Goal: Information Seeking & Learning: Learn about a topic

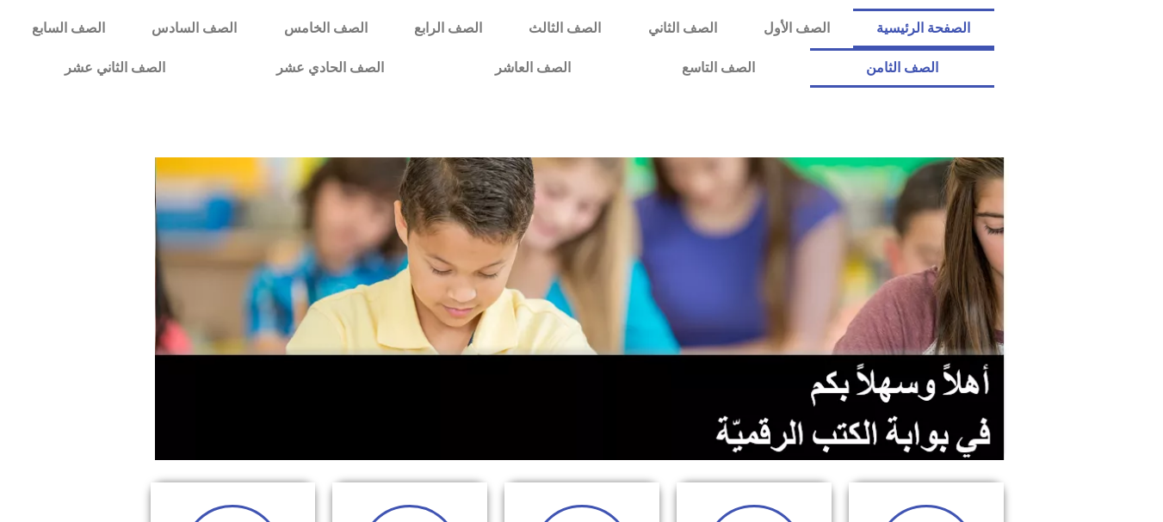
click at [810, 48] on link "الصف الثامن" at bounding box center [901, 68] width 183 height 40
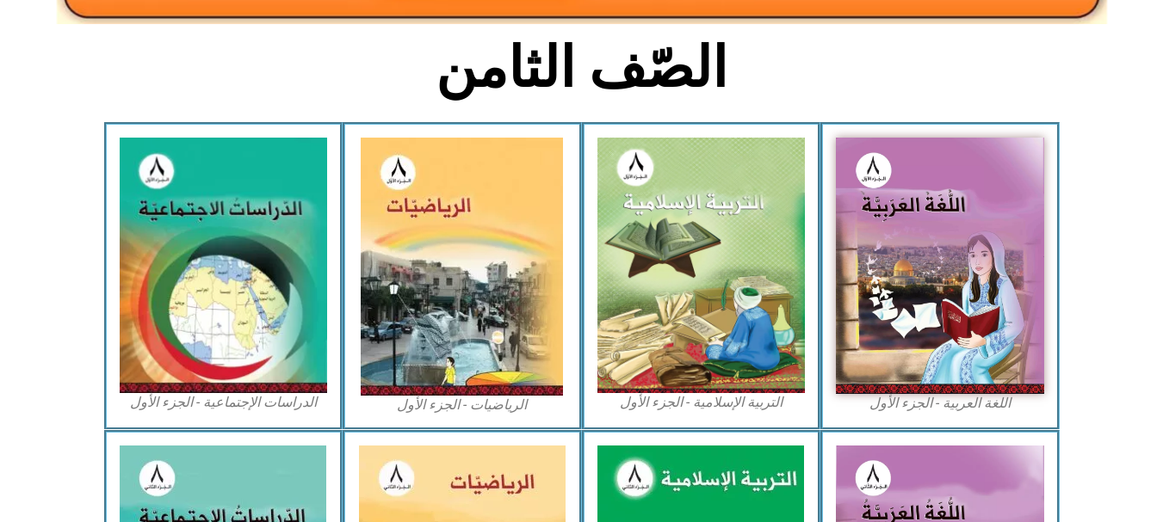
scroll to position [413, 0]
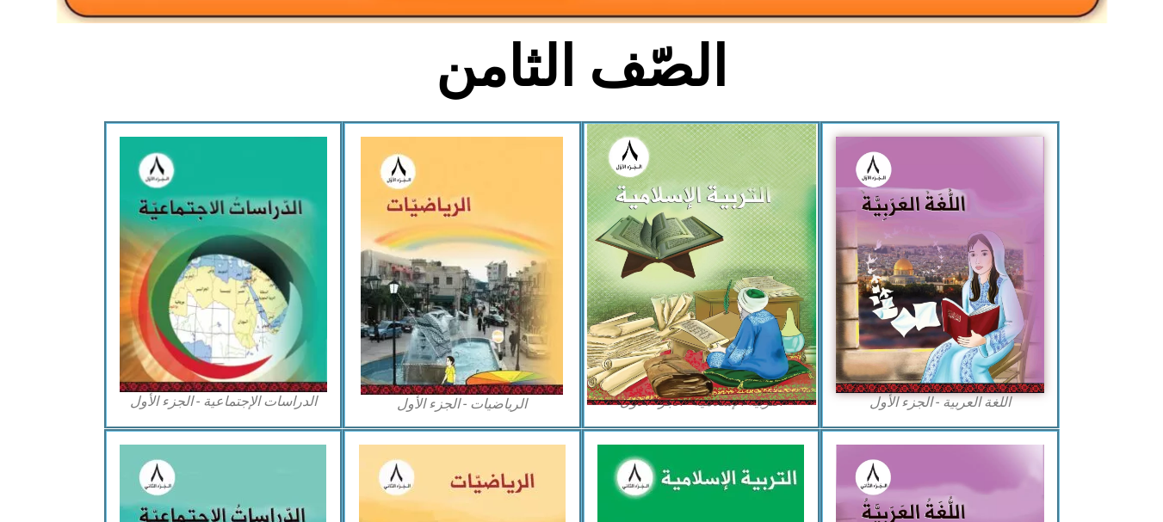
click at [657, 270] on img at bounding box center [700, 264] width 229 height 281
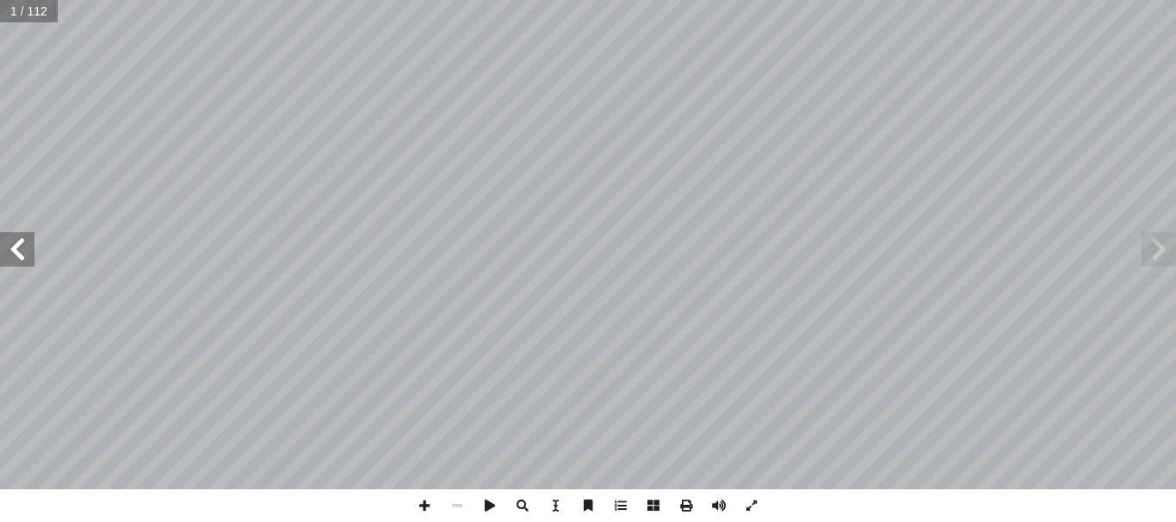
click at [23, 255] on span at bounding box center [17, 249] width 34 height 34
click at [748, 509] on span at bounding box center [751, 506] width 33 height 33
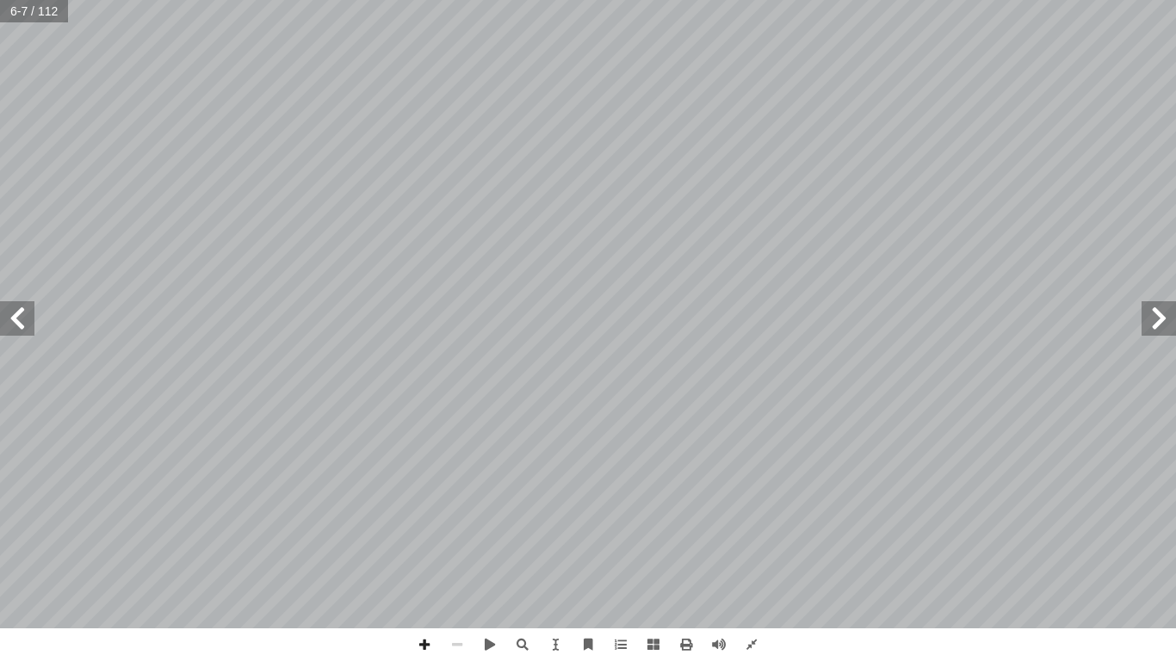
click at [1155, 328] on span at bounding box center [1158, 318] width 34 height 34
click at [20, 317] on span at bounding box center [17, 318] width 34 height 34
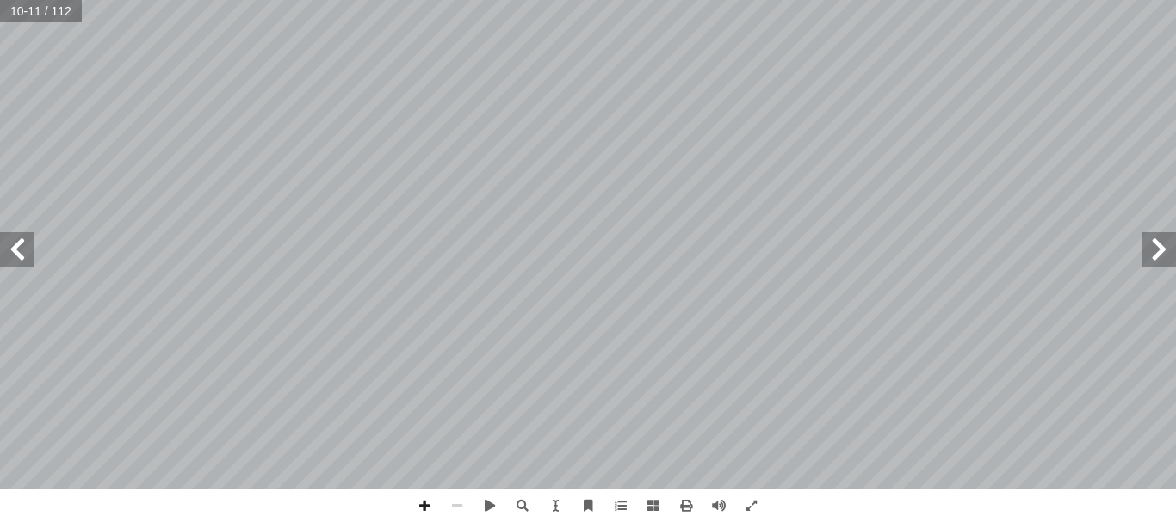
click at [1158, 254] on span at bounding box center [1158, 249] width 34 height 34
click at [12, 249] on span at bounding box center [17, 249] width 34 height 34
click at [1156, 262] on span at bounding box center [1158, 249] width 34 height 34
click at [1156, 245] on span at bounding box center [1158, 249] width 34 height 34
click at [18, 247] on span at bounding box center [17, 249] width 34 height 34
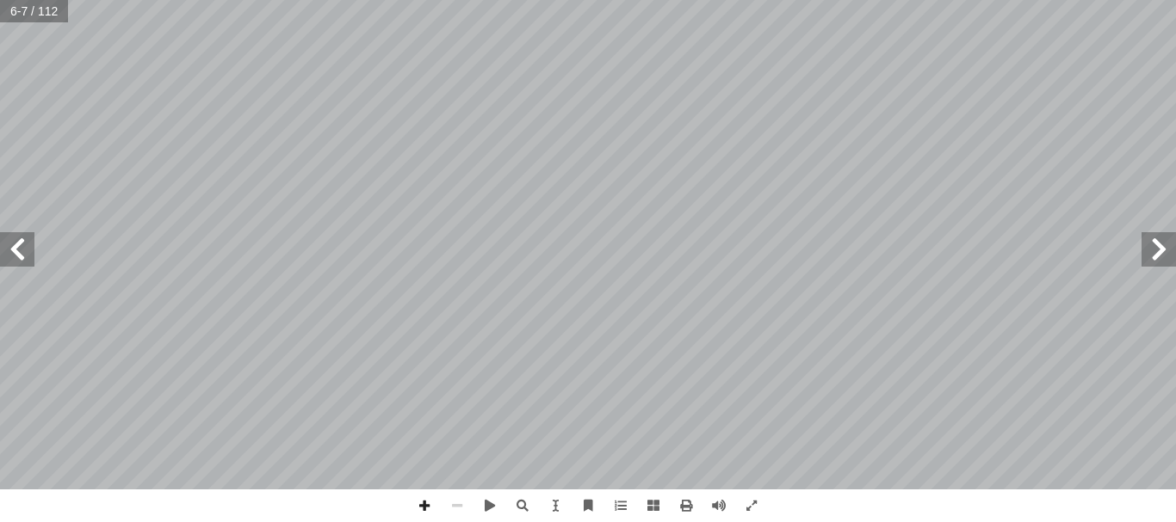
click at [18, 247] on span at bounding box center [17, 249] width 34 height 34
click at [421, 499] on span at bounding box center [424, 506] width 33 height 33
click at [1153, 250] on span at bounding box center [1158, 249] width 34 height 34
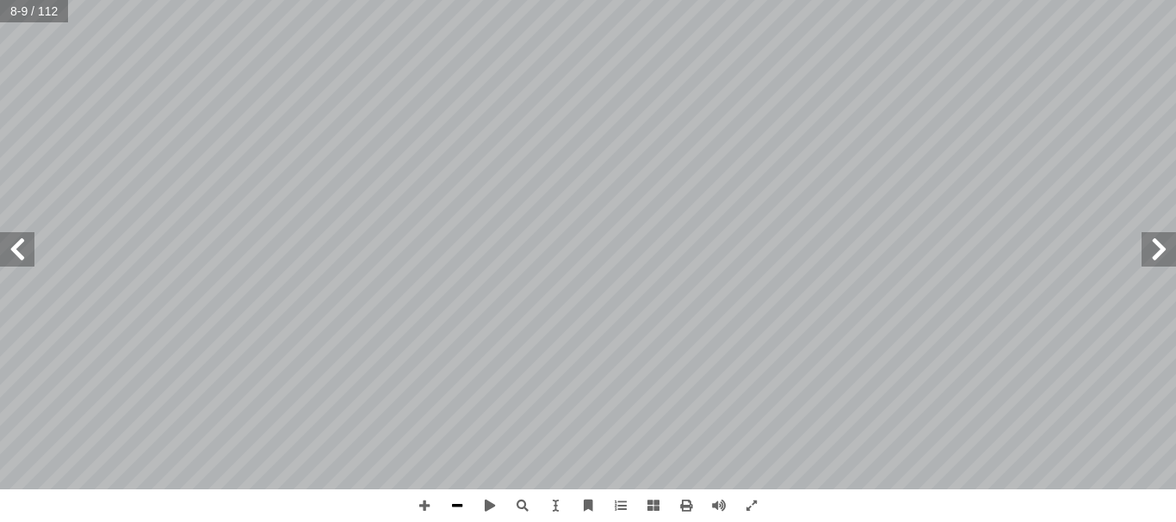
click at [460, 504] on span at bounding box center [457, 506] width 33 height 33
click at [423, 503] on span at bounding box center [424, 506] width 33 height 33
click at [555, 511] on span at bounding box center [555, 506] width 33 height 33
click at [457, 507] on span at bounding box center [457, 506] width 33 height 33
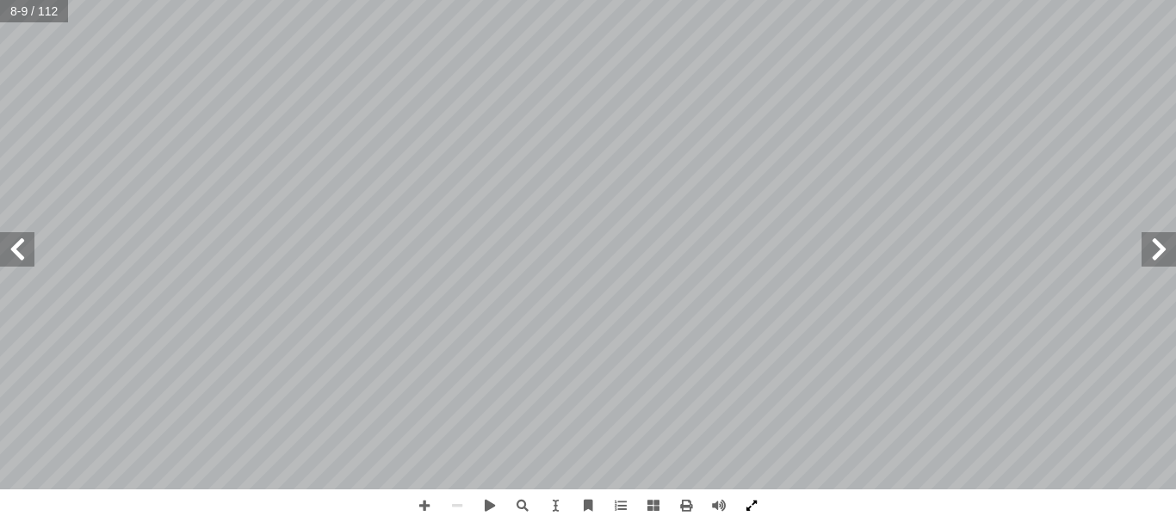
click at [750, 503] on span at bounding box center [751, 506] width 33 height 33
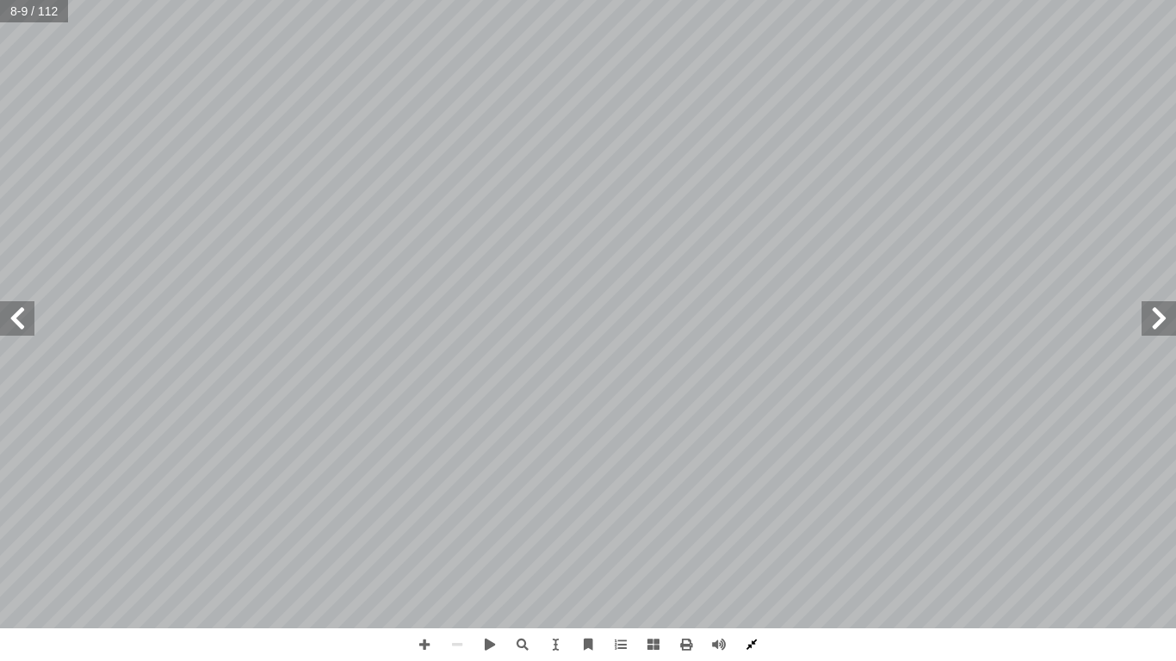
click at [746, 522] on span at bounding box center [751, 644] width 33 height 33
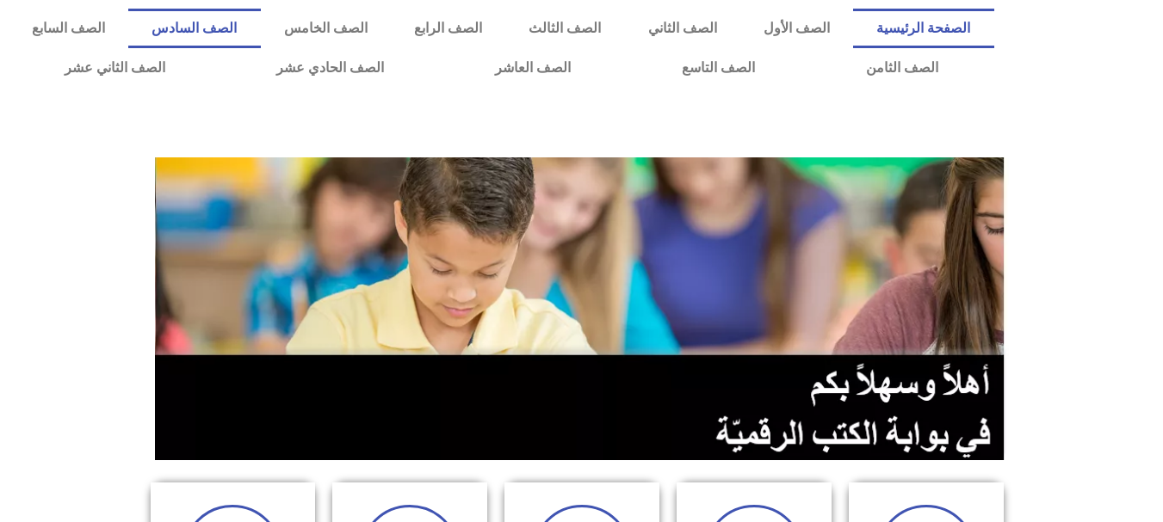
click at [260, 22] on link "الصف السادس" at bounding box center [194, 29] width 132 height 40
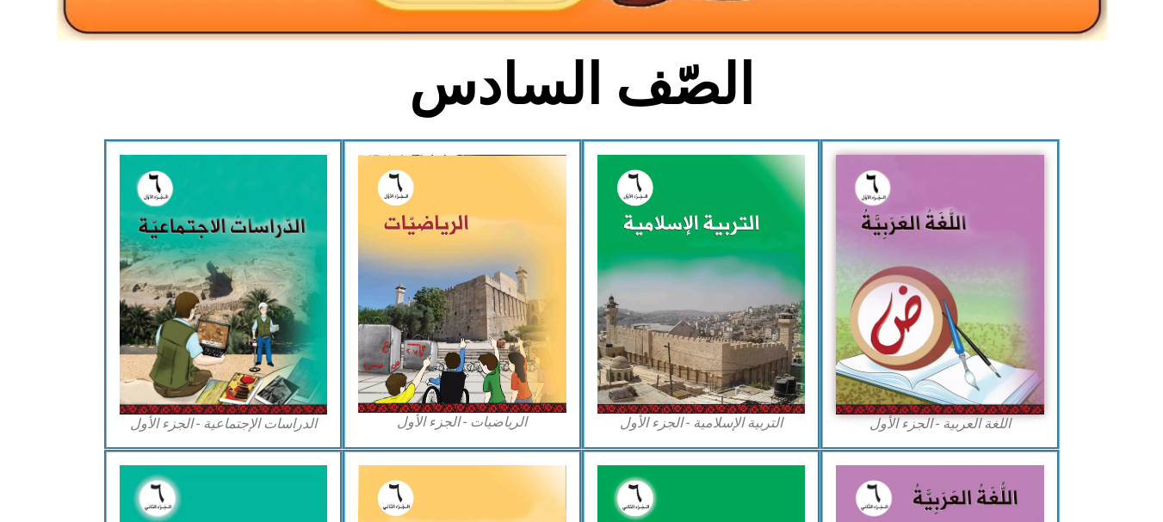
scroll to position [413, 0]
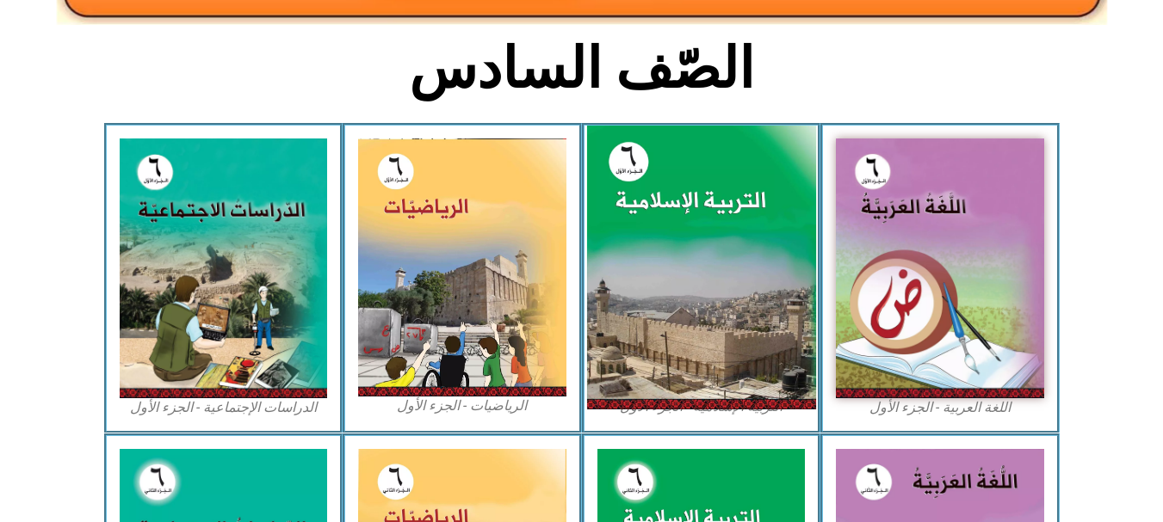
click at [665, 228] on img at bounding box center [700, 268] width 229 height 285
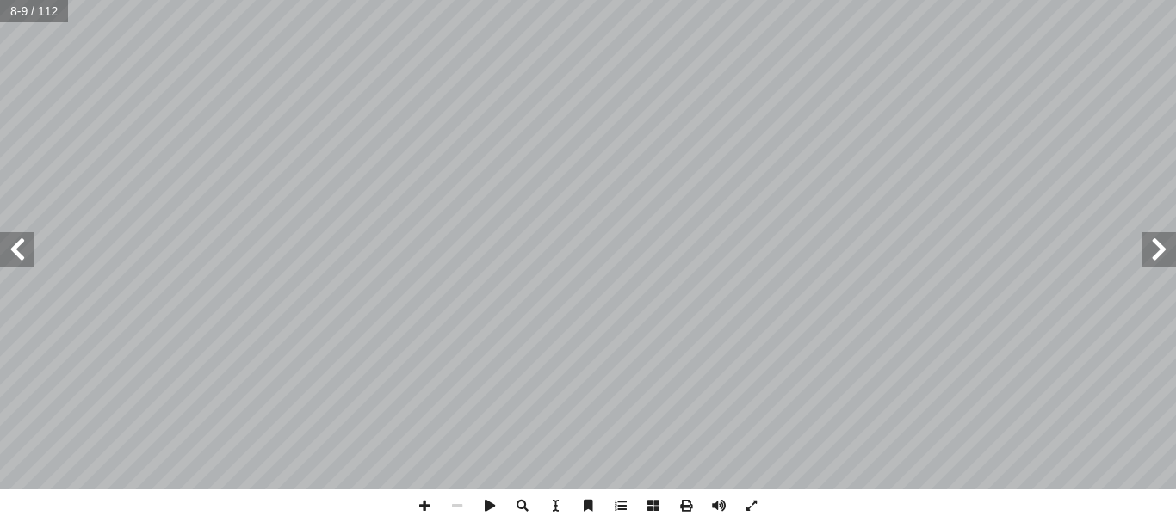
click at [1162, 243] on span at bounding box center [1158, 249] width 34 height 34
click at [755, 504] on span at bounding box center [751, 506] width 33 height 33
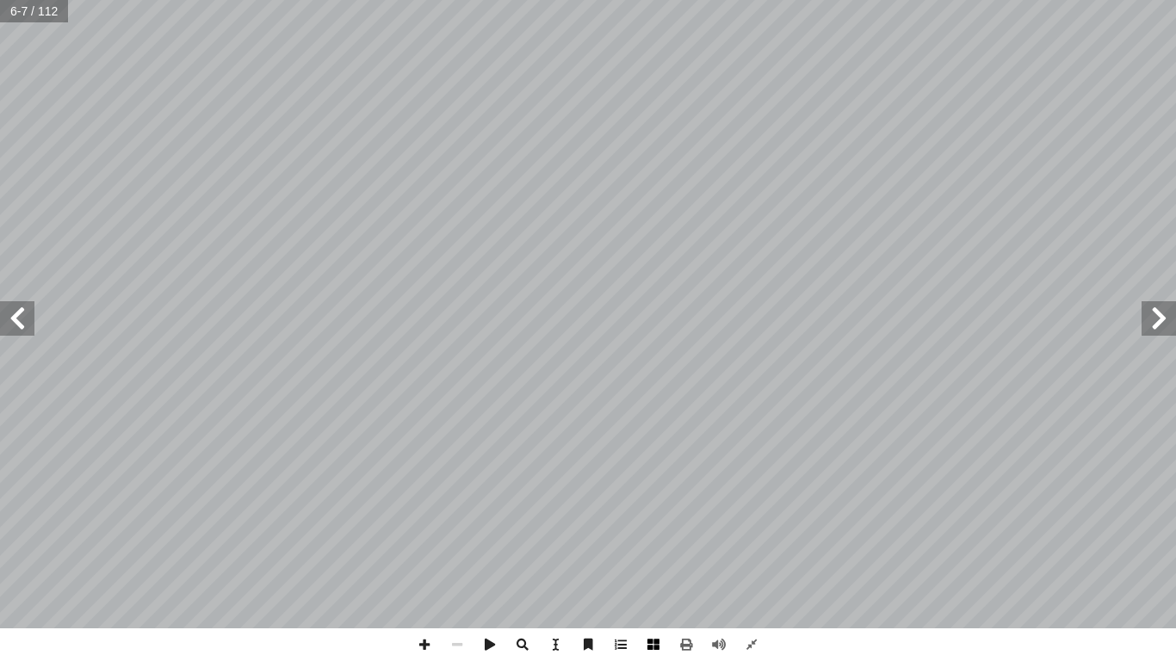
click at [651, 522] on span at bounding box center [653, 644] width 33 height 33
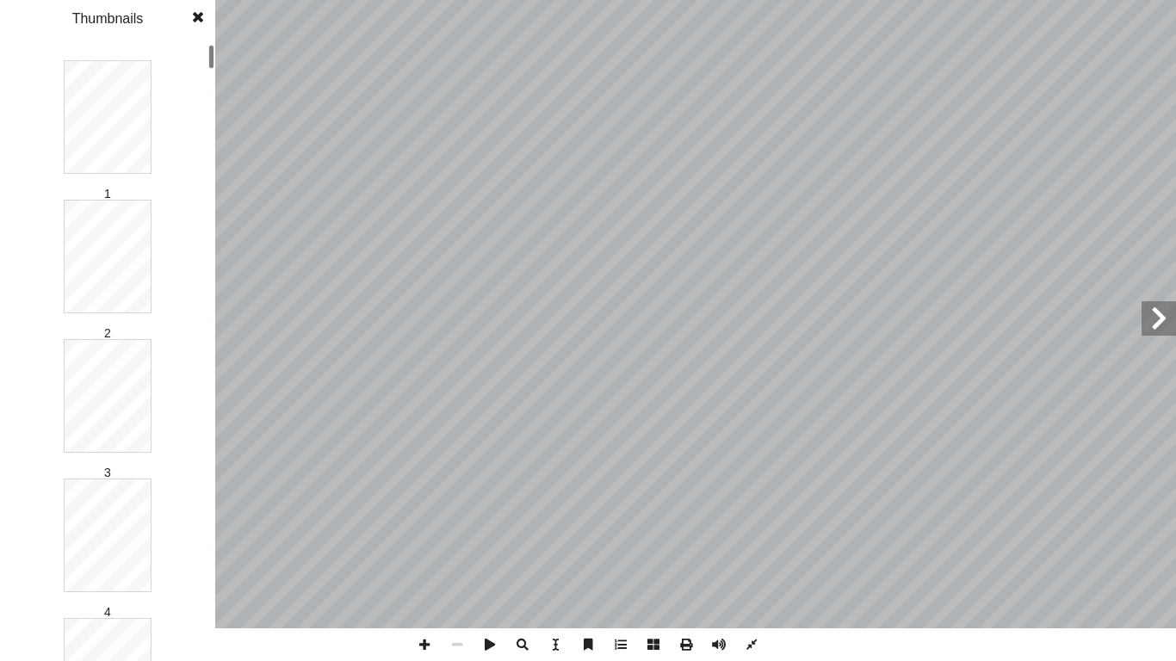
click at [651, 522] on span at bounding box center [653, 644] width 33 height 33
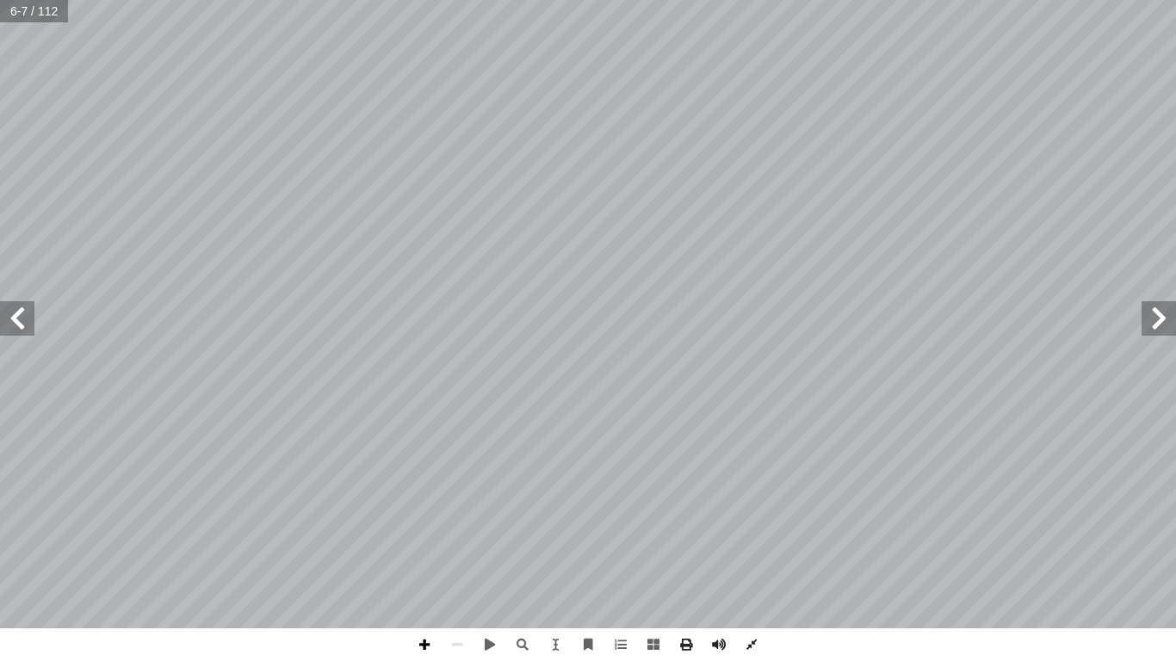
click at [427, 522] on span at bounding box center [424, 644] width 33 height 33
click at [1158, 326] on span at bounding box center [1158, 318] width 34 height 34
click at [19, 311] on span at bounding box center [17, 318] width 34 height 34
click at [422, 522] on span at bounding box center [424, 644] width 33 height 33
click at [430, 522] on span at bounding box center [424, 644] width 33 height 33
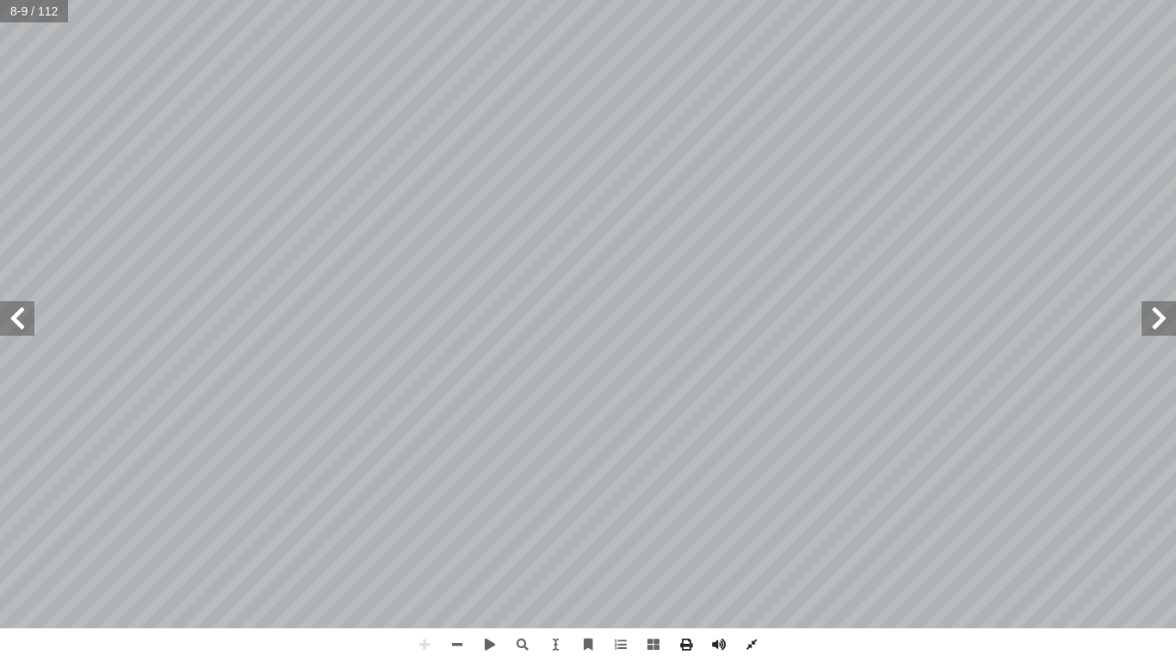
click at [15, 315] on span at bounding box center [17, 318] width 34 height 34
click at [454, 522] on span at bounding box center [457, 644] width 33 height 33
click at [431, 522] on span at bounding box center [424, 644] width 33 height 33
click at [441, 522] on div "التربية الإسلامية للصف الثامن 6 ن الكريم: آ ا للقر ) ( ديق ّ بي بكر الص أ ا ُ ع…" at bounding box center [588, 330] width 1176 height 661
drag, startPoint x: 454, startPoint y: 641, endPoint x: 866, endPoint y: 653, distance: 412.4
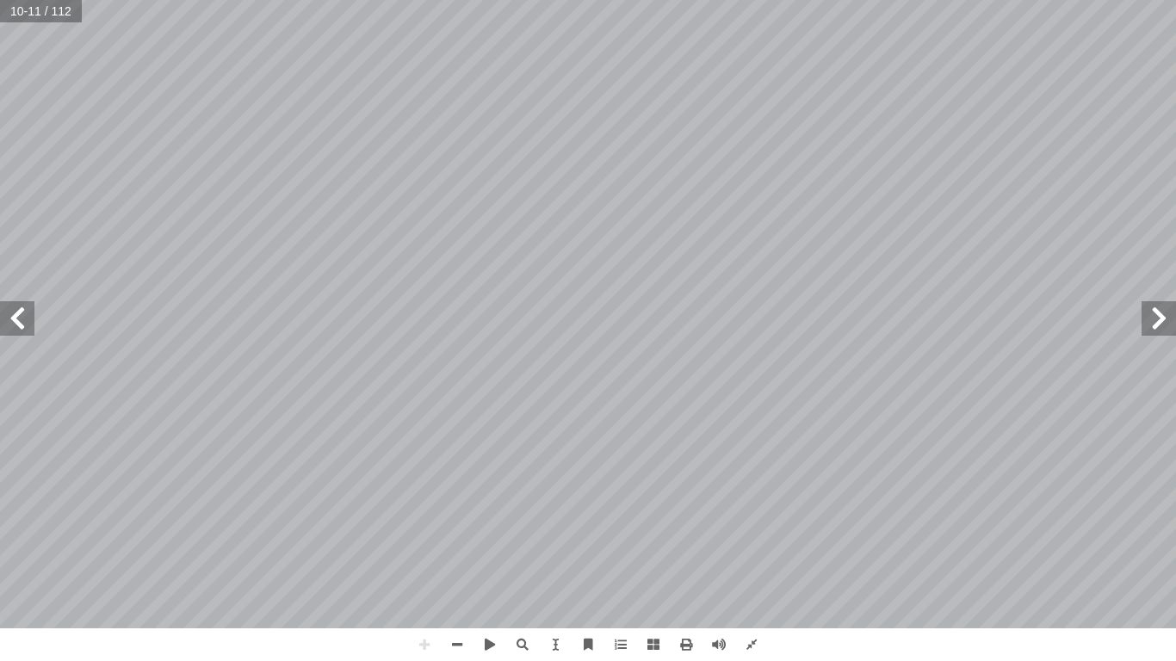
click at [866, 522] on div "التربية الإسلامية للصف الثامن 6 ن الكريم: آ ا للقر ) ( ديق ّ بي بكر الص أ ا ُ ع…" at bounding box center [588, 330] width 1176 height 661
click at [864, 522] on div "التربية الإسلامية للصف الثامن 6 ن الكريم: آ ا للقر ) ( ديق ّ بي بكر الص أ ا ُ ع…" at bounding box center [588, 330] width 1176 height 661
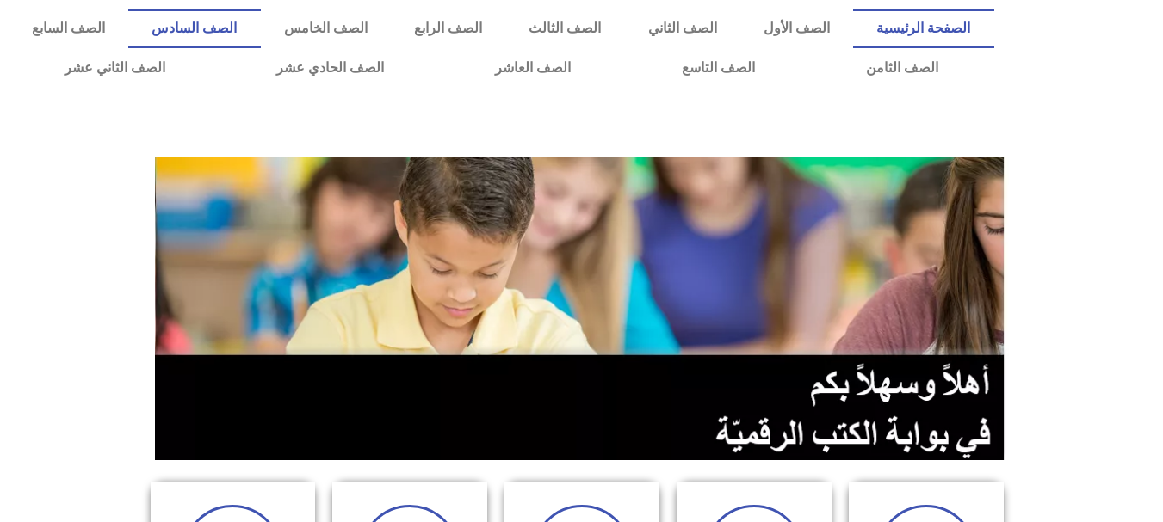
click at [260, 26] on link "الصف السادس" at bounding box center [194, 29] width 132 height 40
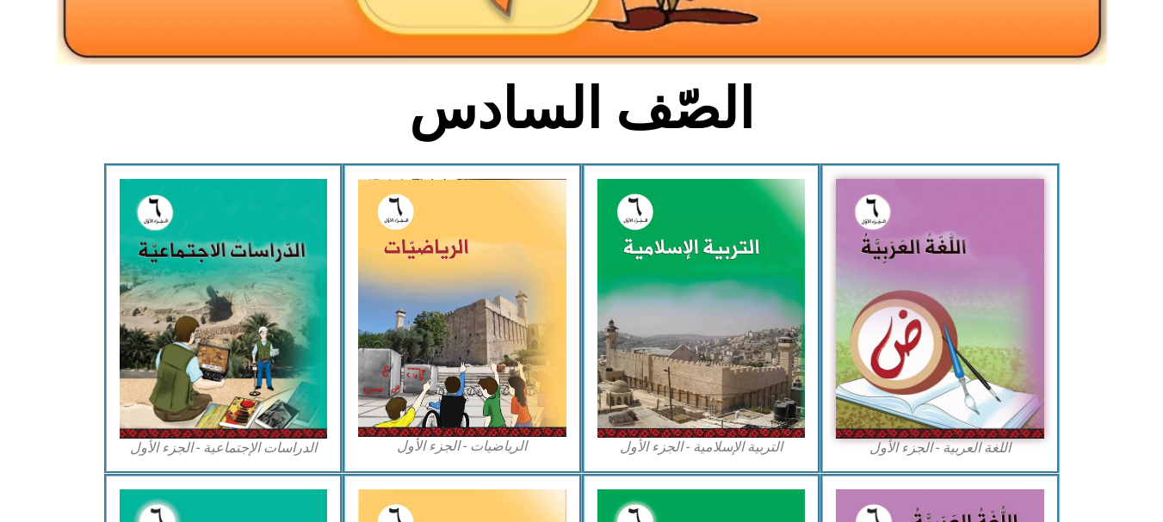
scroll to position [379, 0]
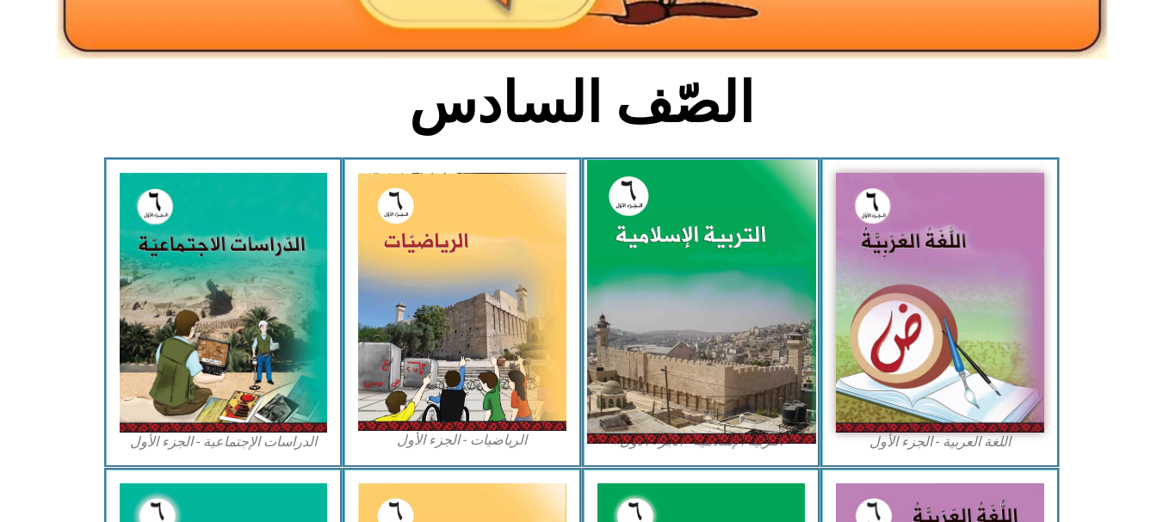
click at [679, 314] on img at bounding box center [700, 302] width 229 height 285
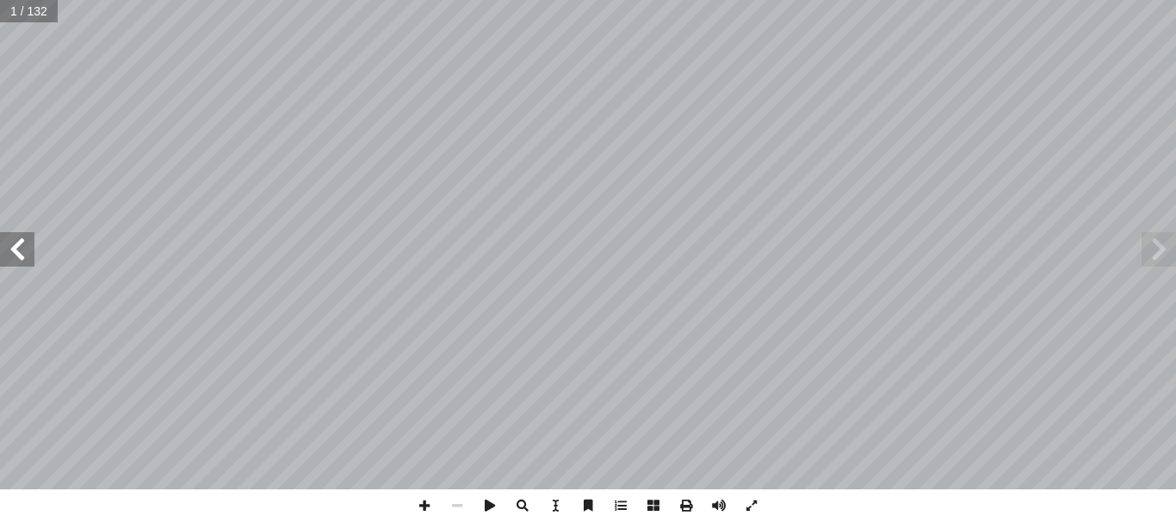
click at [24, 249] on span at bounding box center [17, 249] width 34 height 34
click at [22, 247] on span at bounding box center [17, 249] width 34 height 34
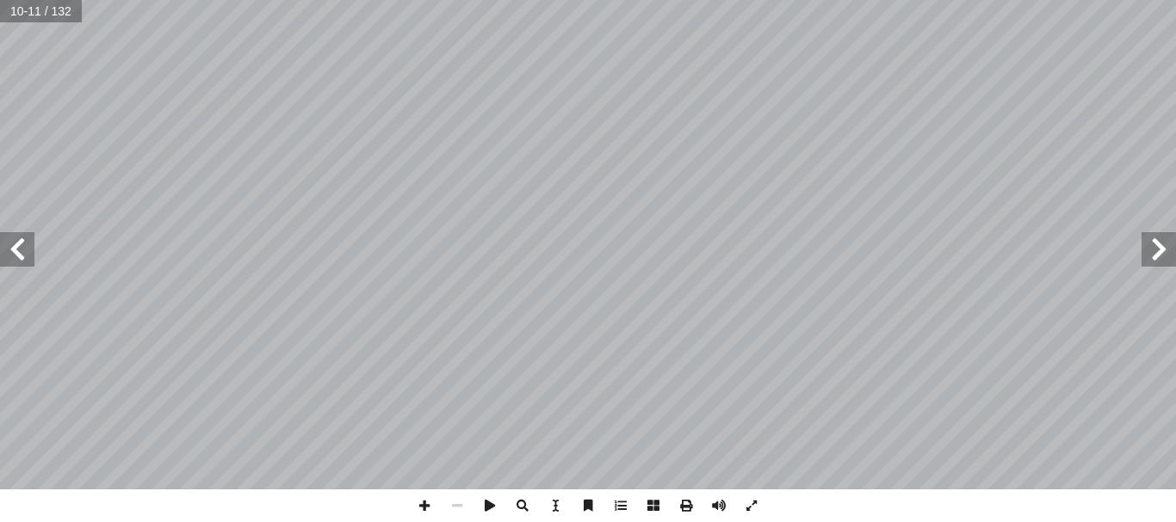
click at [22, 247] on span at bounding box center [17, 249] width 34 height 34
click at [748, 505] on span at bounding box center [751, 506] width 33 height 33
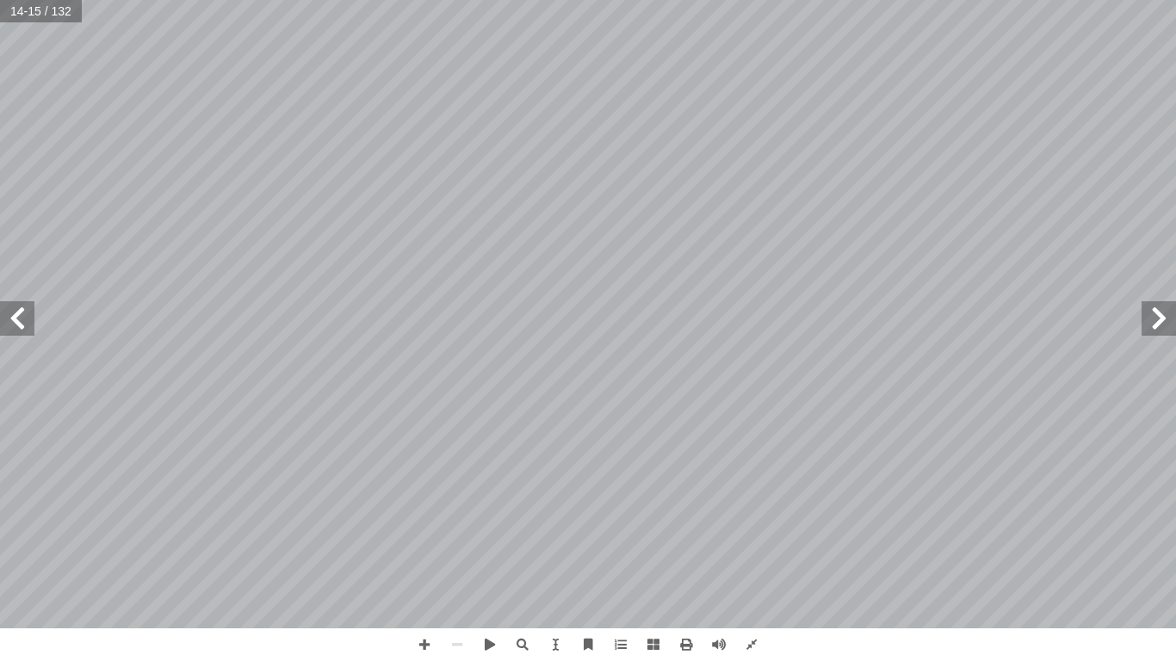
click at [20, 316] on span at bounding box center [17, 318] width 34 height 34
click at [430, 522] on span at bounding box center [424, 644] width 33 height 33
click at [460, 522] on span at bounding box center [457, 644] width 33 height 33
click at [419, 522] on span at bounding box center [424, 644] width 33 height 33
click at [1164, 324] on span at bounding box center [1158, 318] width 34 height 34
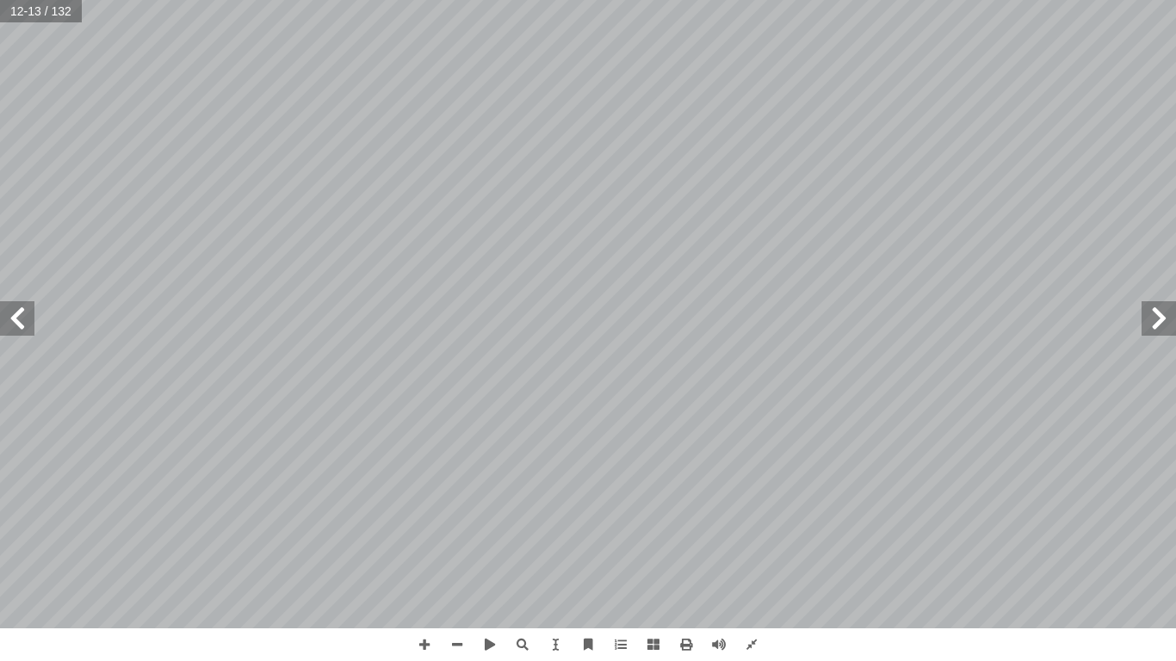
click at [1148, 321] on span at bounding box center [1158, 318] width 34 height 34
click at [22, 320] on span at bounding box center [17, 318] width 34 height 34
